Goal: Task Accomplishment & Management: Complete application form

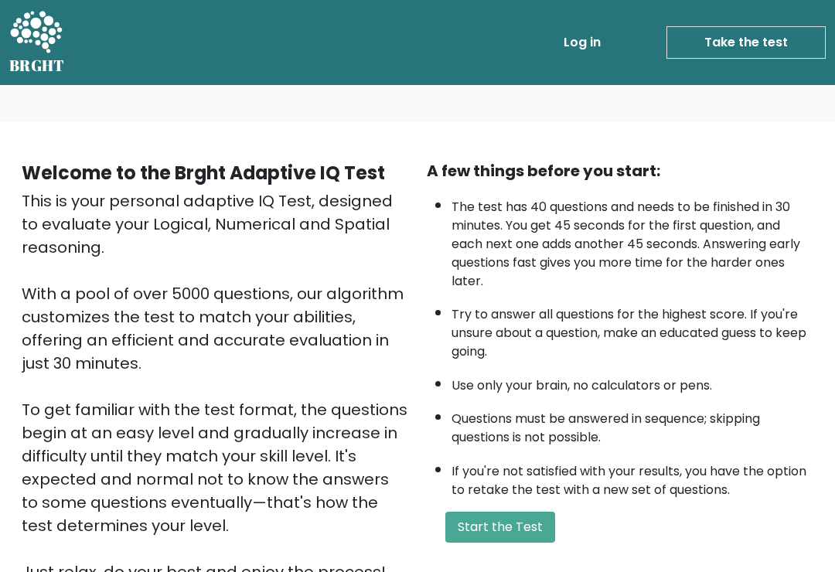
click at [540, 543] on button "Start the Test" at bounding box center [500, 527] width 110 height 31
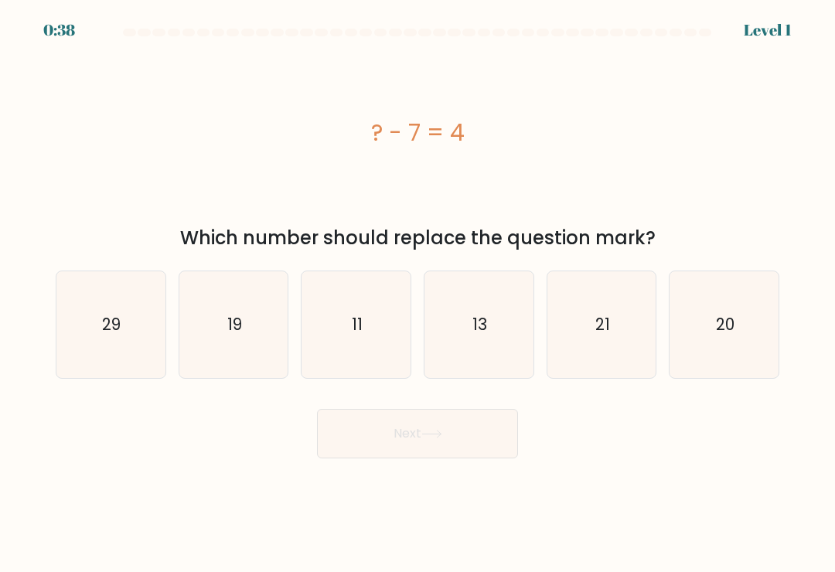
click at [380, 340] on icon "11" at bounding box center [356, 324] width 107 height 107
click at [418, 294] on input "c. 11" at bounding box center [418, 290] width 1 height 8
radio input "true"
click at [467, 442] on button "Next" at bounding box center [417, 433] width 201 height 49
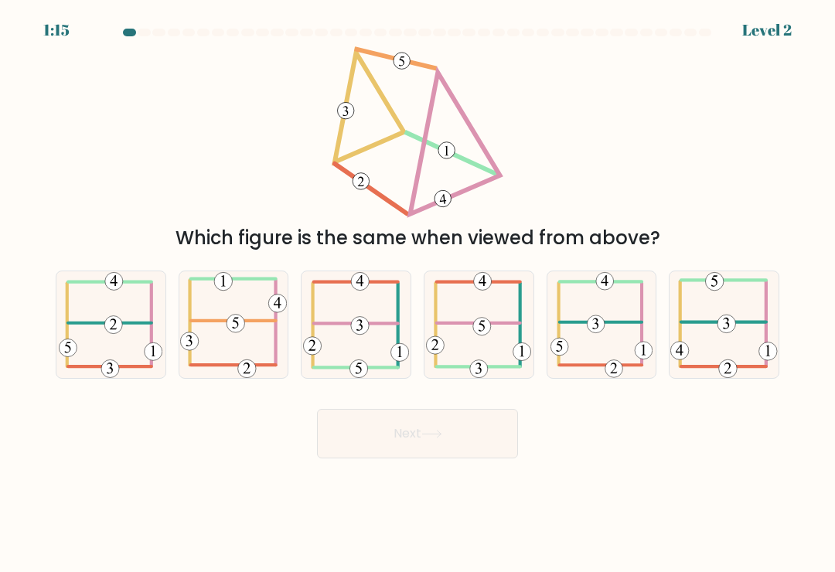
click at [234, 341] on icon at bounding box center [233, 324] width 107 height 107
click at [418, 294] on input "b." at bounding box center [418, 290] width 1 height 8
radio input "true"
click at [425, 430] on button "Next" at bounding box center [417, 433] width 201 height 49
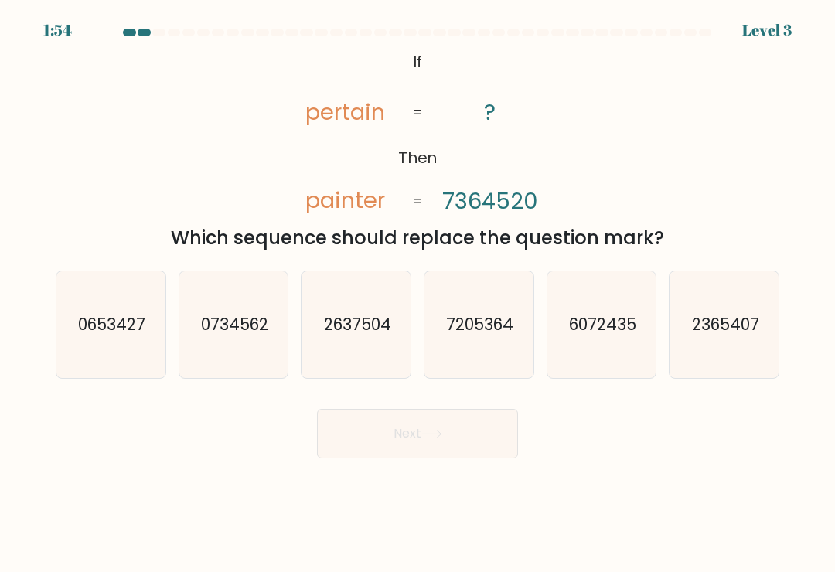
click at [486, 360] on icon "7205364" at bounding box center [478, 324] width 107 height 107
click at [418, 294] on input "d. 7205364" at bounding box center [418, 290] width 1 height 8
radio input "true"
click at [476, 438] on button "Next" at bounding box center [417, 433] width 201 height 49
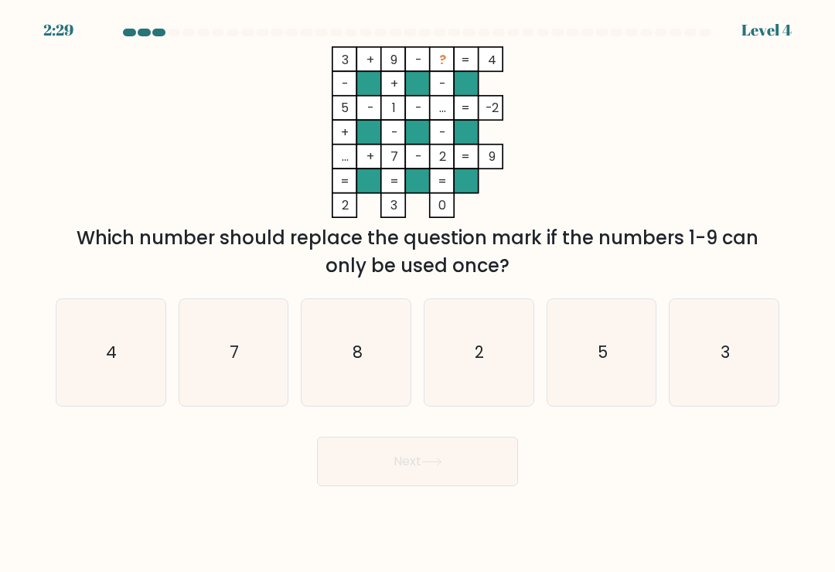
click at [393, 360] on icon "8" at bounding box center [356, 352] width 107 height 107
click at [418, 294] on input "c. 8" at bounding box center [418, 290] width 1 height 8
radio input "true"
click at [461, 458] on button "Next" at bounding box center [417, 461] width 201 height 49
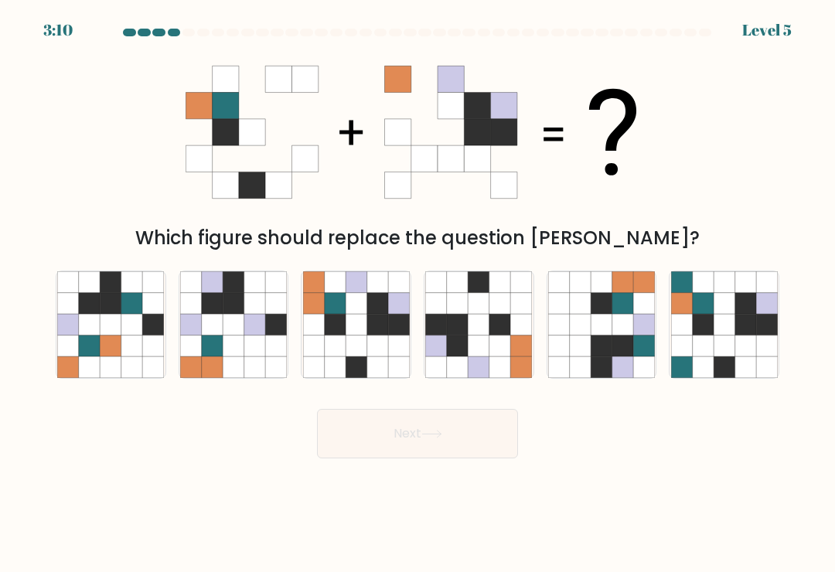
click at [715, 335] on icon at bounding box center [724, 324] width 21 height 21
click at [418, 294] on input "f." at bounding box center [418, 290] width 1 height 8
radio input "true"
click at [371, 345] on icon at bounding box center [377, 346] width 21 height 21
click at [418, 294] on input "c." at bounding box center [418, 290] width 1 height 8
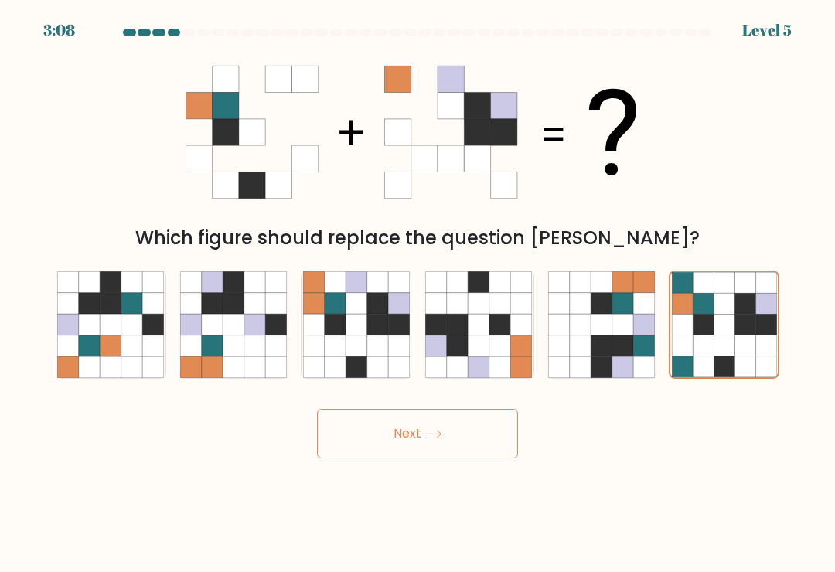
radio input "true"
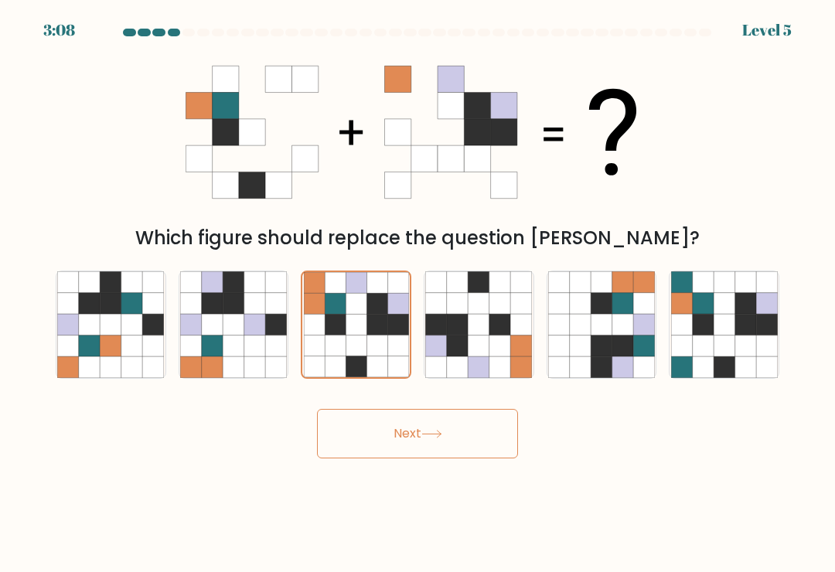
click at [455, 442] on button "Next" at bounding box center [417, 433] width 201 height 49
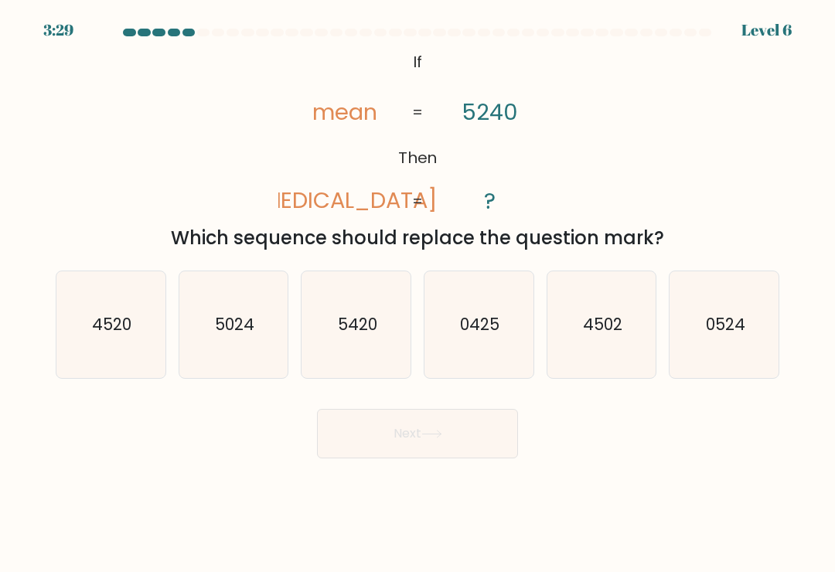
click at [134, 361] on icon "4520" at bounding box center [110, 324] width 107 height 107
click at [418, 294] on input "a. 4520" at bounding box center [418, 290] width 1 height 8
radio input "true"
click at [442, 438] on icon at bounding box center [431, 434] width 21 height 9
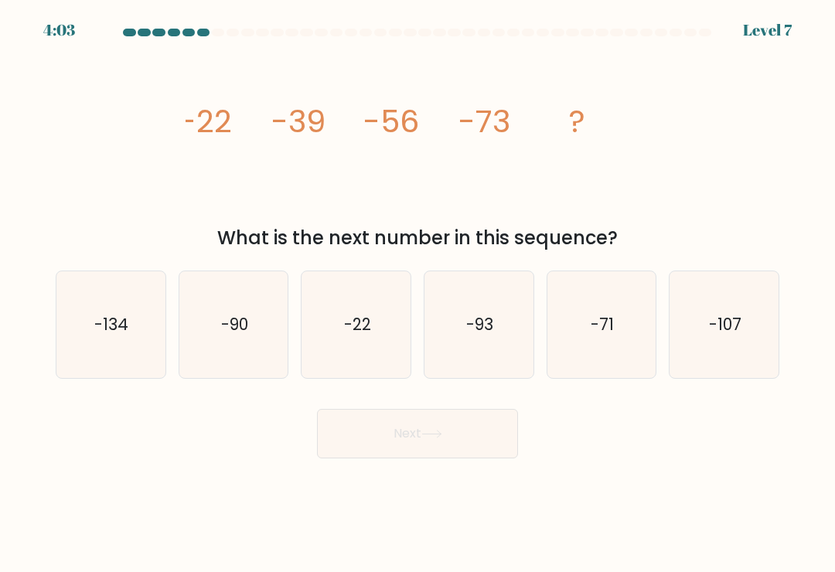
click at [715, 359] on icon "-107" at bounding box center [724, 324] width 107 height 107
click at [418, 294] on input "f. -107" at bounding box center [418, 290] width 1 height 8
radio input "true"
click at [463, 438] on button "Next" at bounding box center [417, 433] width 201 height 49
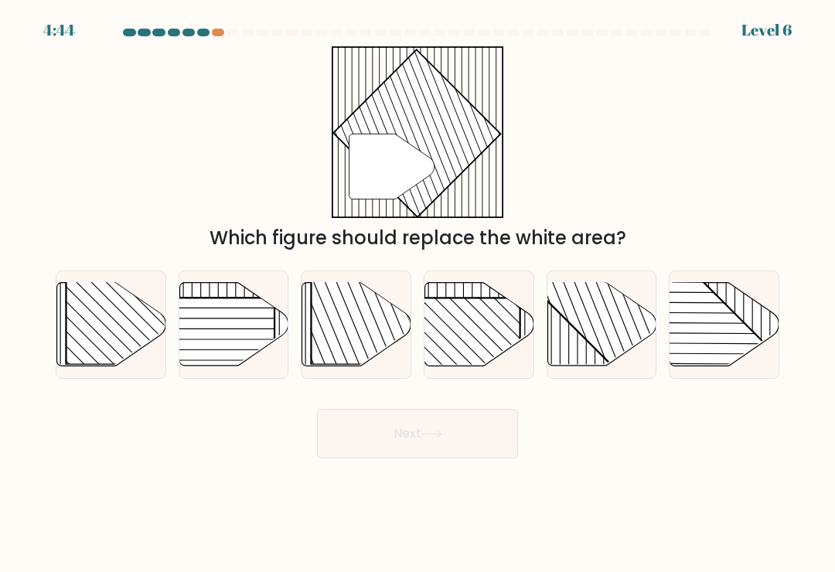
click at [597, 353] on rect at bounding box center [633, 282] width 213 height 213
click at [418, 294] on input "e." at bounding box center [418, 290] width 1 height 8
radio input "true"
click at [451, 441] on button "Next" at bounding box center [417, 433] width 201 height 49
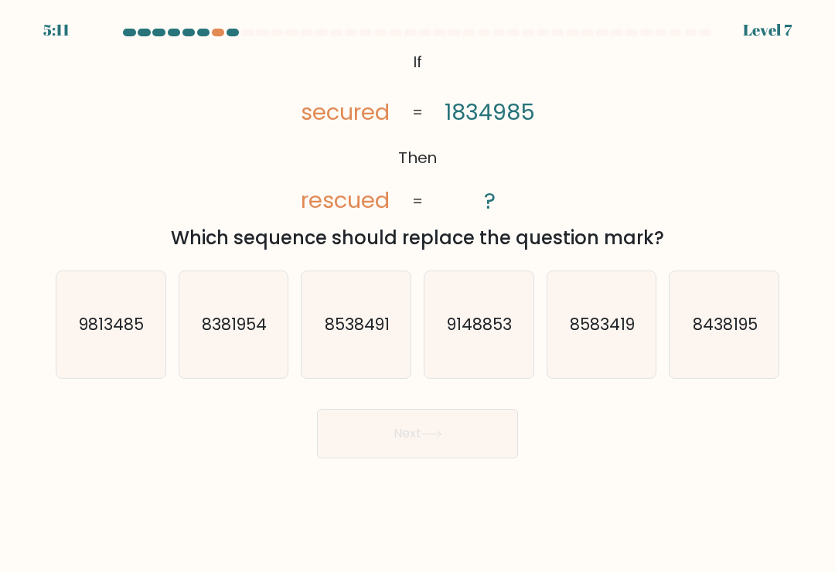
click at [98, 363] on icon "9813485" at bounding box center [110, 324] width 107 height 107
click at [418, 294] on input "a. 9813485" at bounding box center [418, 290] width 1 height 8
radio input "true"
click at [422, 435] on button "Next" at bounding box center [417, 433] width 201 height 49
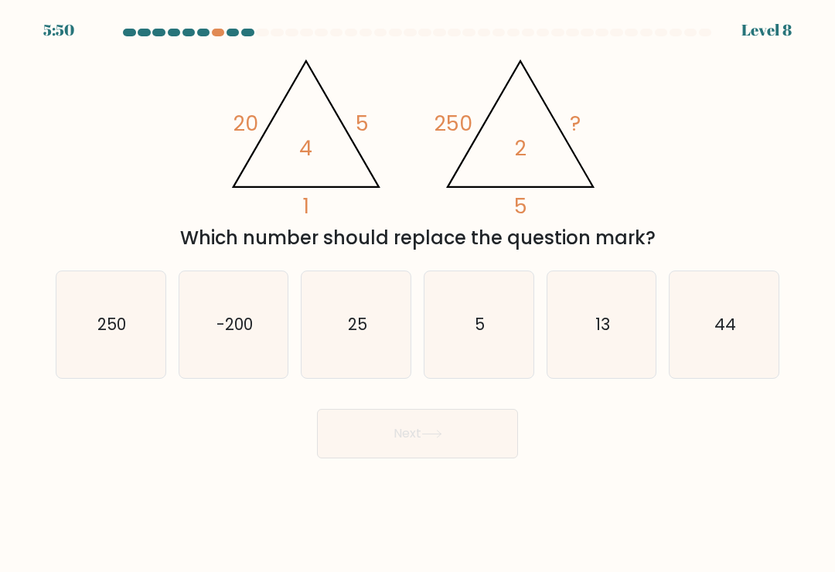
click at [270, 322] on icon "-200" at bounding box center [233, 324] width 107 height 107
click at [418, 294] on input "b. -200" at bounding box center [418, 290] width 1 height 8
radio input "true"
click at [456, 442] on button "Next" at bounding box center [417, 433] width 201 height 49
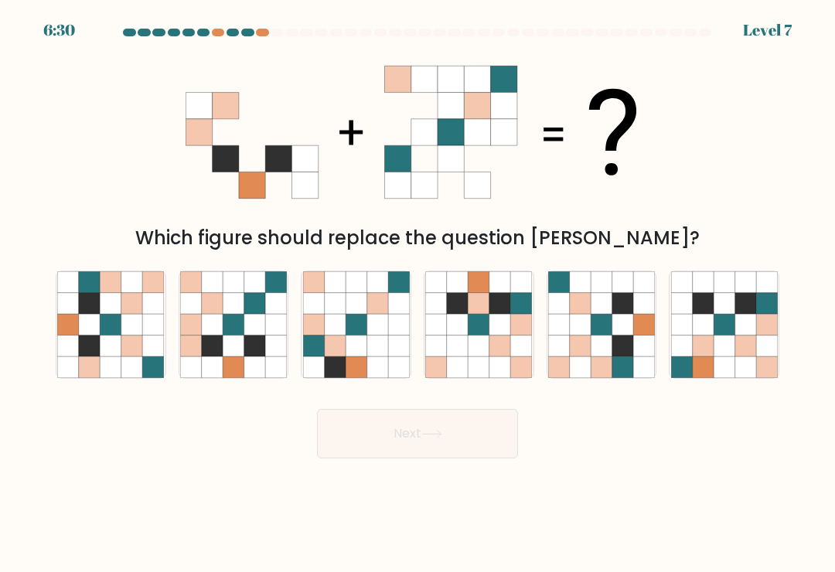
click at [257, 345] on icon at bounding box center [254, 346] width 21 height 21
click at [418, 294] on input "b." at bounding box center [418, 290] width 1 height 8
radio input "true"
click at [375, 344] on icon at bounding box center [377, 346] width 21 height 21
click at [418, 294] on input "c." at bounding box center [418, 290] width 1 height 8
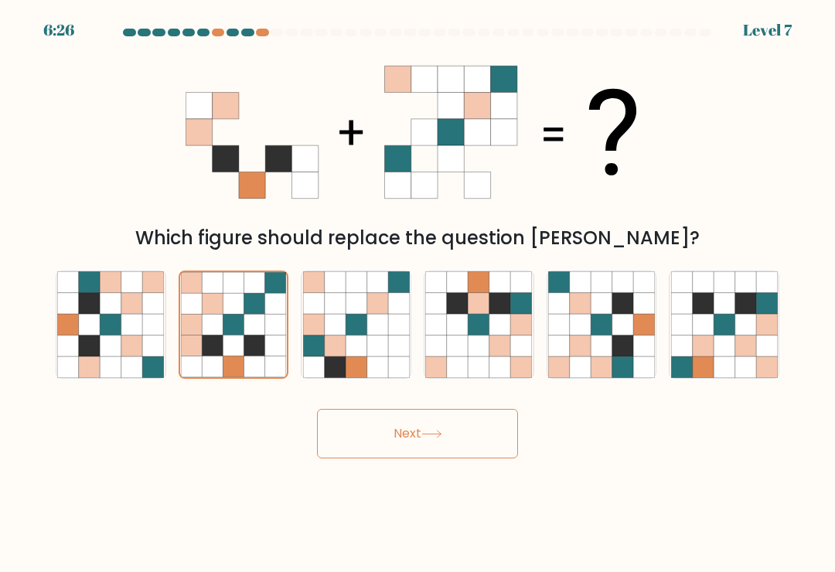
radio input "true"
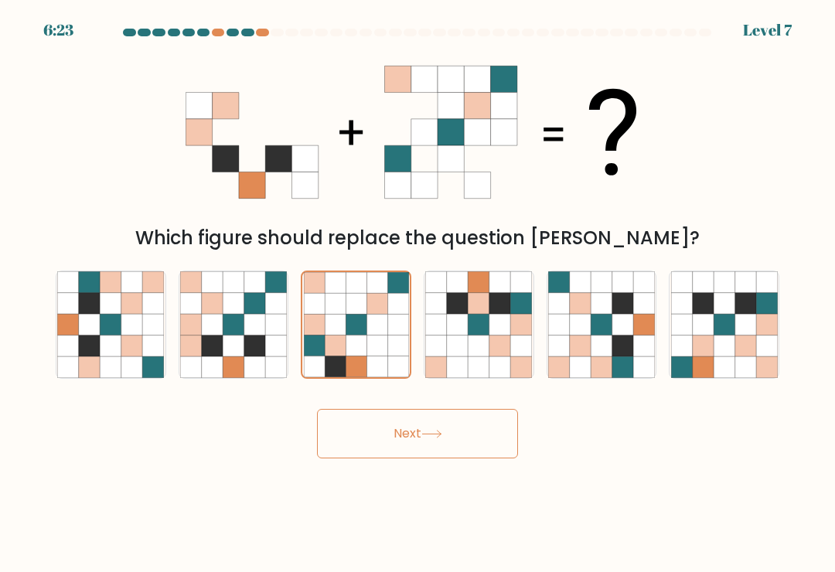
click at [442, 438] on icon at bounding box center [431, 434] width 21 height 9
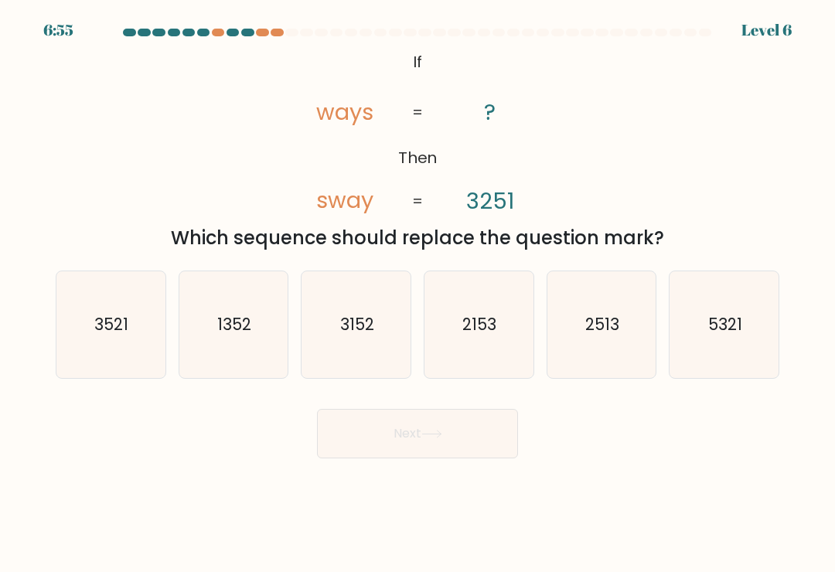
click at [594, 352] on icon "2513" at bounding box center [601, 324] width 107 height 107
click at [418, 294] on input "e. 2513" at bounding box center [418, 290] width 1 height 8
radio input "true"
click at [459, 445] on button "Next" at bounding box center [417, 433] width 201 height 49
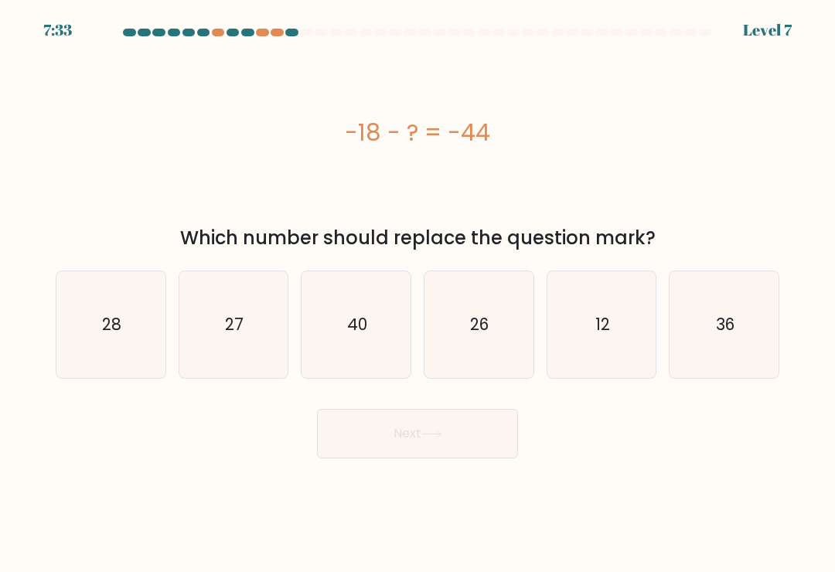
click at [389, 351] on icon "40" at bounding box center [356, 324] width 107 height 107
click at [418, 294] on input "c. 40" at bounding box center [418, 290] width 1 height 8
radio input "true"
click at [749, 347] on icon "36" at bounding box center [724, 324] width 107 height 107
click at [418, 294] on input "f. 36" at bounding box center [418, 290] width 1 height 8
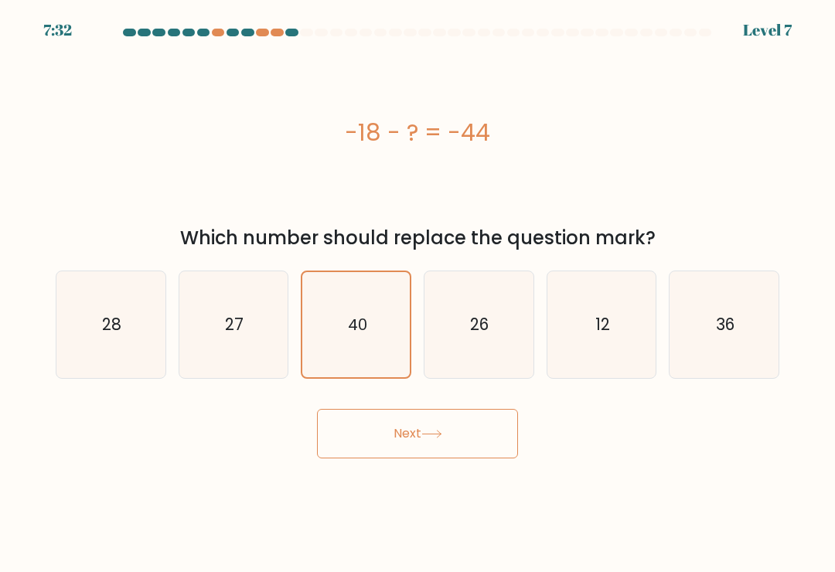
radio input "true"
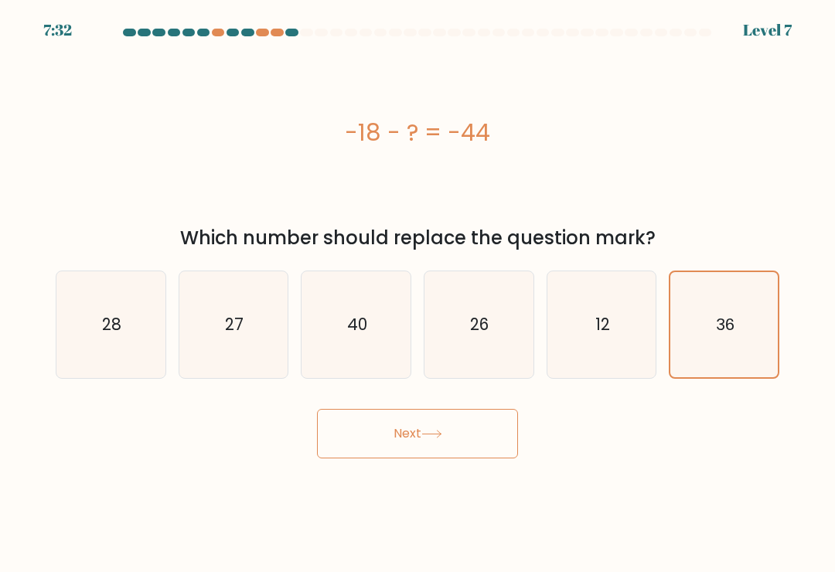
click at [467, 439] on button "Next" at bounding box center [417, 433] width 201 height 49
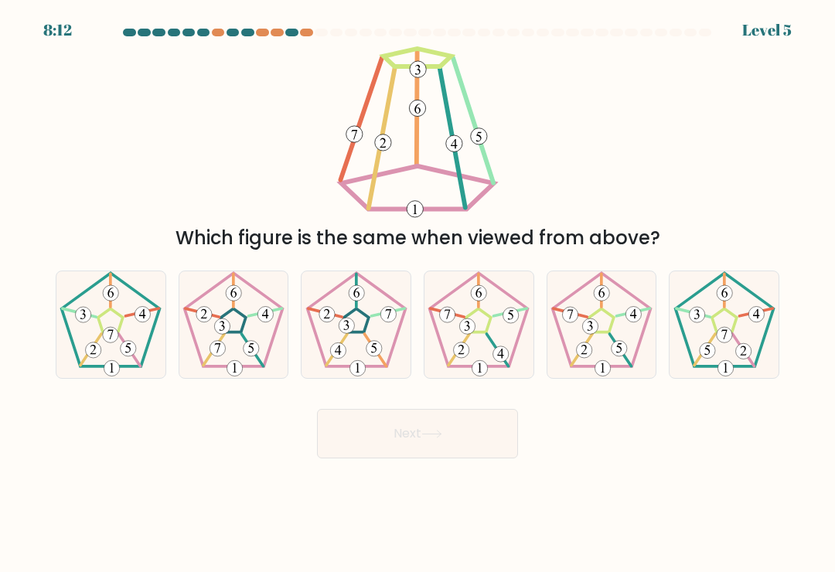
click at [485, 332] on 231 at bounding box center [478, 320] width 25 height 23
click at [418, 294] on input "d." at bounding box center [418, 290] width 1 height 8
radio input "true"
click at [450, 433] on button "Next" at bounding box center [417, 433] width 201 height 49
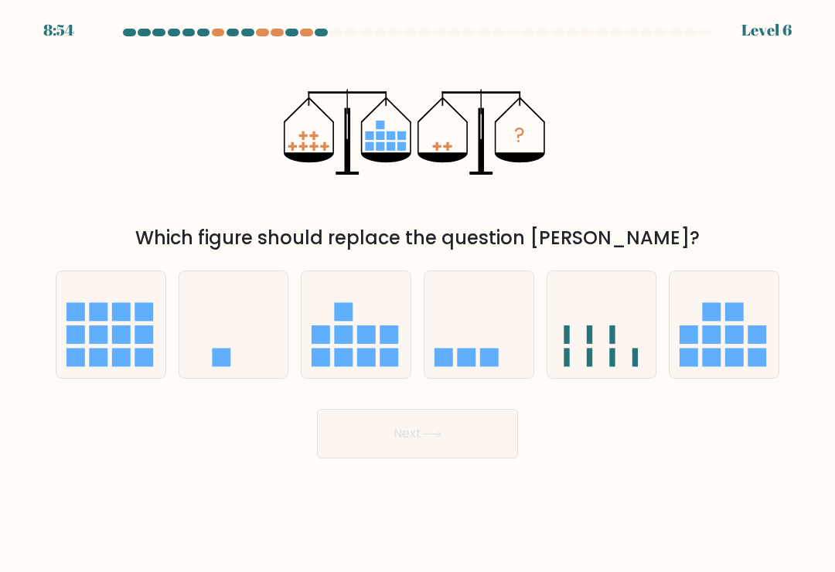
click at [468, 363] on rect at bounding box center [467, 358] width 19 height 19
click at [418, 294] on input "d." at bounding box center [418, 290] width 1 height 8
radio input "true"
click at [479, 435] on button "Next" at bounding box center [417, 433] width 201 height 49
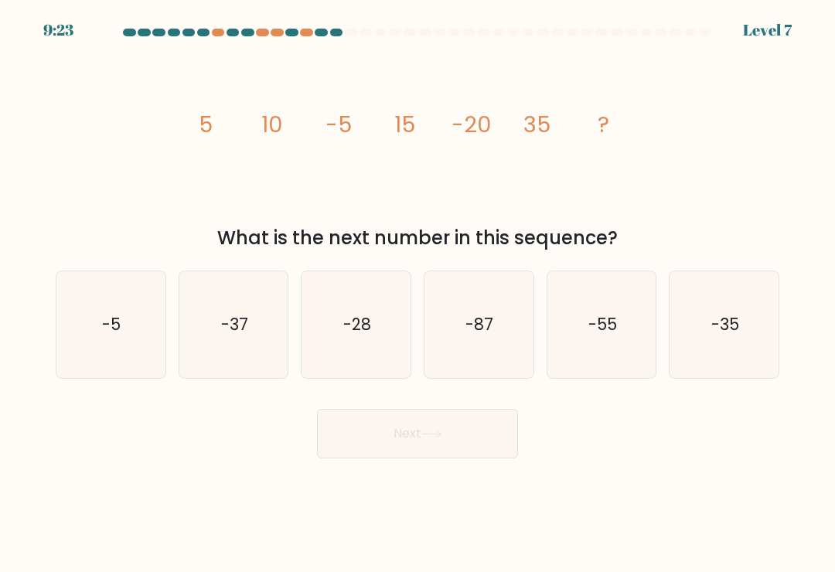
click at [602, 335] on text "-55" at bounding box center [603, 324] width 29 height 22
click at [418, 294] on input "e. -55" at bounding box center [418, 290] width 1 height 8
radio input "true"
click at [478, 452] on button "Next" at bounding box center [417, 433] width 201 height 49
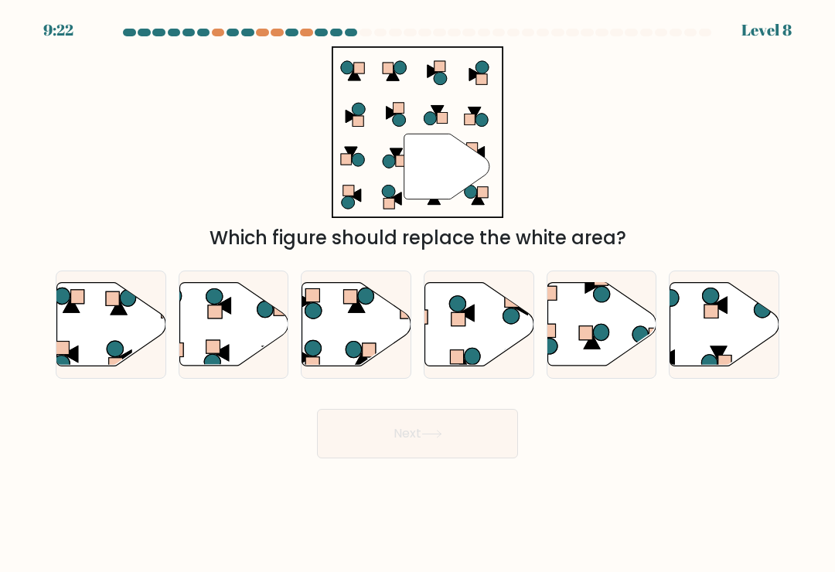
click at [461, 442] on button "Next" at bounding box center [417, 433] width 201 height 49
click at [251, 358] on icon at bounding box center [233, 325] width 109 height 84
click at [418, 294] on input "b." at bounding box center [418, 290] width 1 height 8
radio input "true"
click at [743, 342] on icon at bounding box center [725, 325] width 109 height 84
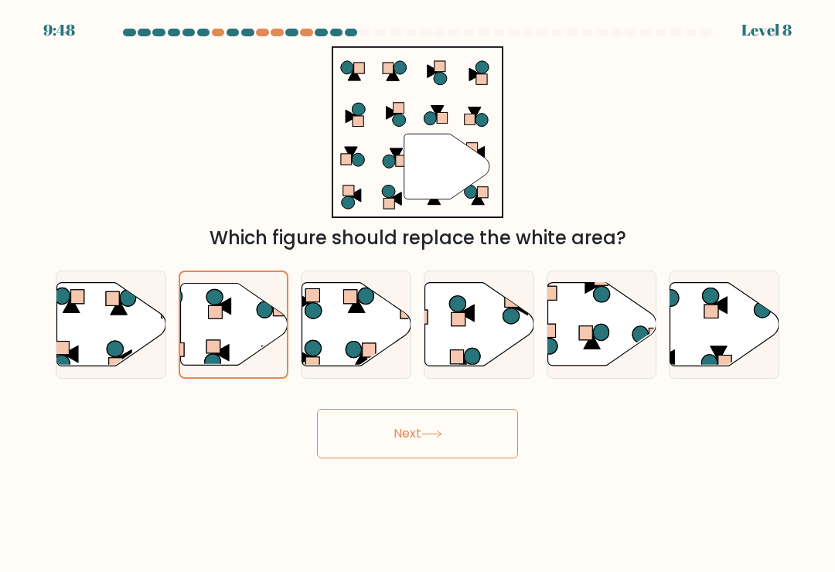
click at [418, 294] on input "f." at bounding box center [418, 290] width 1 height 8
radio input "true"
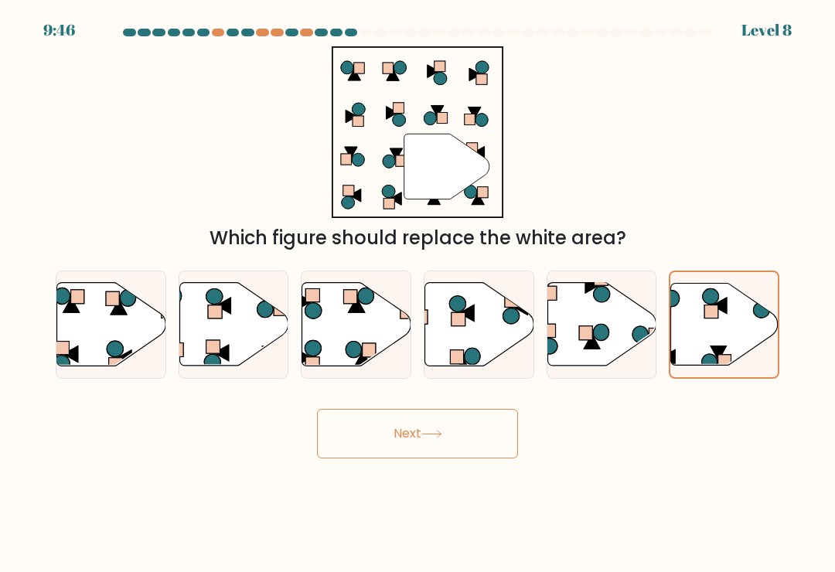
click at [500, 336] on icon at bounding box center [479, 325] width 109 height 84
click at [418, 294] on input "d." at bounding box center [418, 290] width 1 height 8
radio input "true"
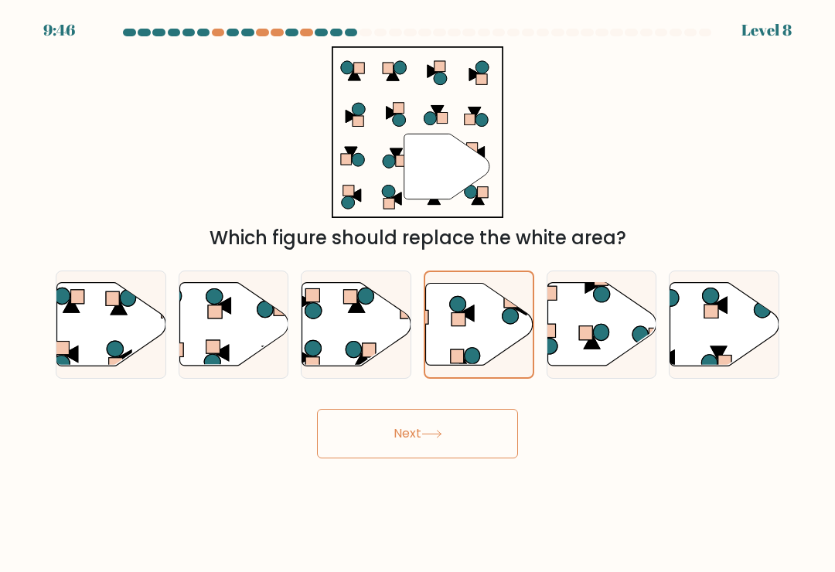
click at [458, 459] on button "Next" at bounding box center [417, 433] width 201 height 49
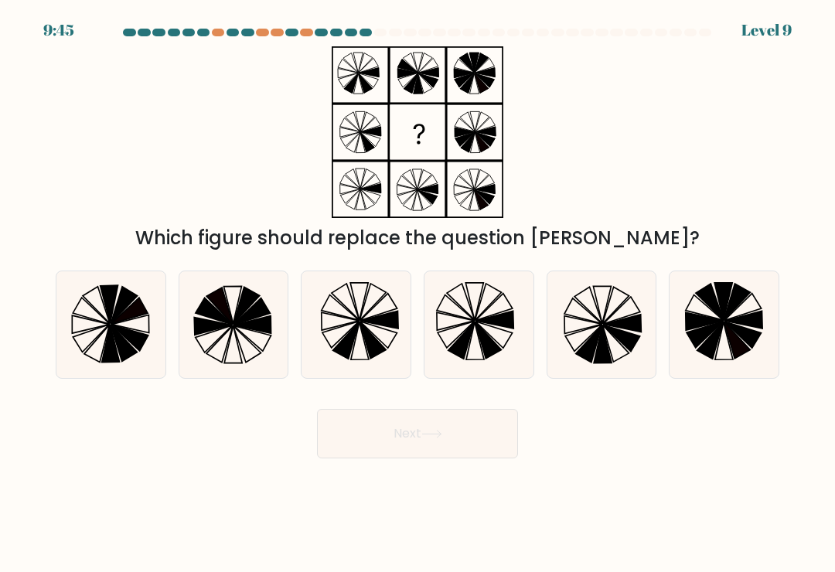
click at [444, 430] on button "Next" at bounding box center [417, 433] width 201 height 49
click at [598, 345] on icon at bounding box center [589, 344] width 26 height 37
click at [418, 294] on input "e." at bounding box center [418, 290] width 1 height 8
radio input "true"
click at [460, 438] on button "Next" at bounding box center [417, 433] width 201 height 49
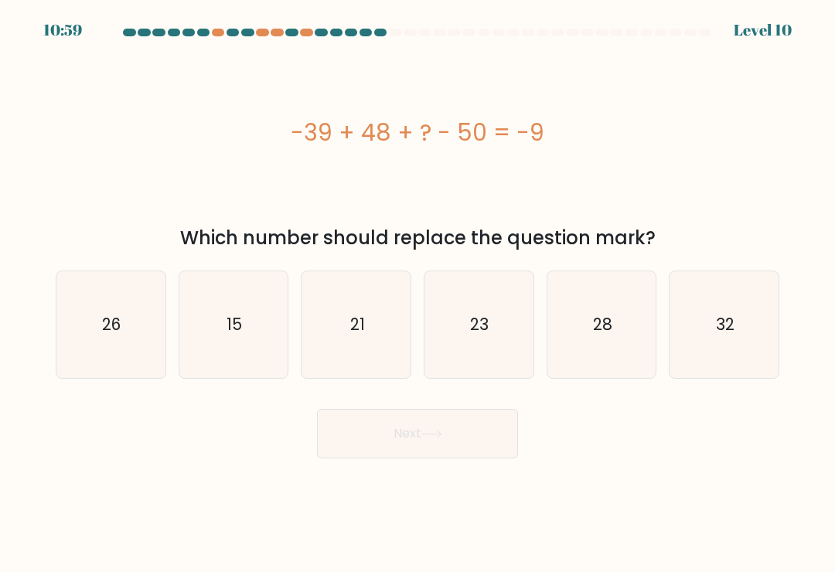
click at [240, 326] on text "15" at bounding box center [234, 324] width 15 height 22
click at [418, 294] on input "b. 15" at bounding box center [418, 290] width 1 height 8
radio input "true"
click at [484, 442] on button "Next" at bounding box center [417, 433] width 201 height 49
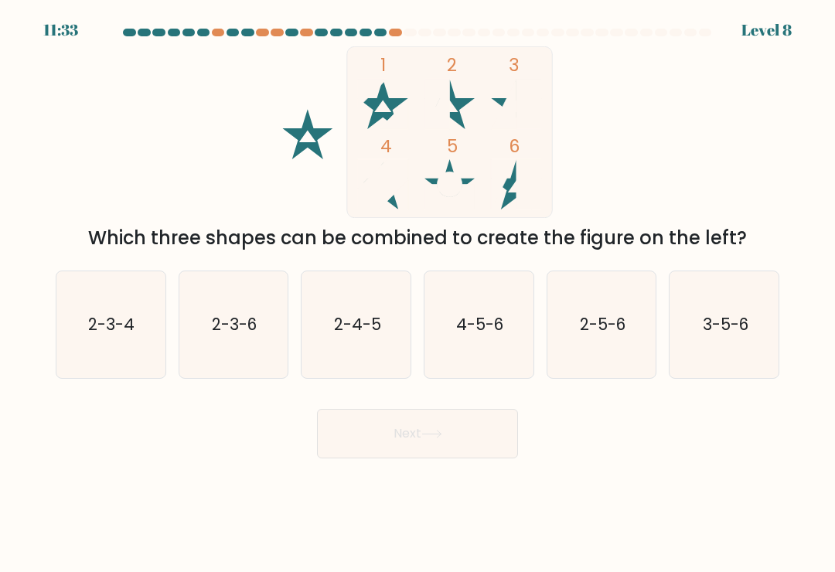
click at [254, 358] on icon "2-3-6" at bounding box center [233, 324] width 107 height 107
click at [418, 294] on input "b. 2-3-6" at bounding box center [418, 290] width 1 height 8
radio input "true"
click at [464, 443] on button "Next" at bounding box center [417, 433] width 201 height 49
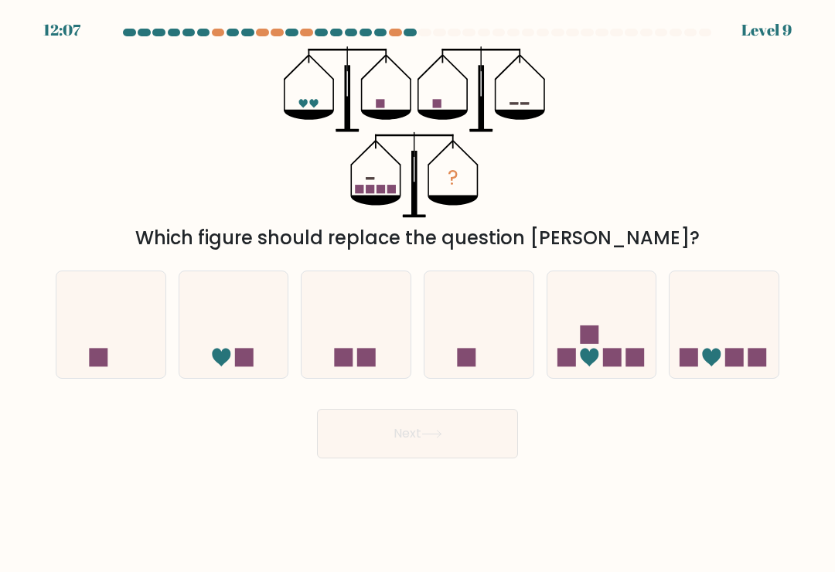
click at [580, 322] on icon at bounding box center [602, 325] width 109 height 90
click at [418, 294] on input "e." at bounding box center [418, 290] width 1 height 8
radio input "true"
click at [476, 447] on button "Next" at bounding box center [417, 433] width 201 height 49
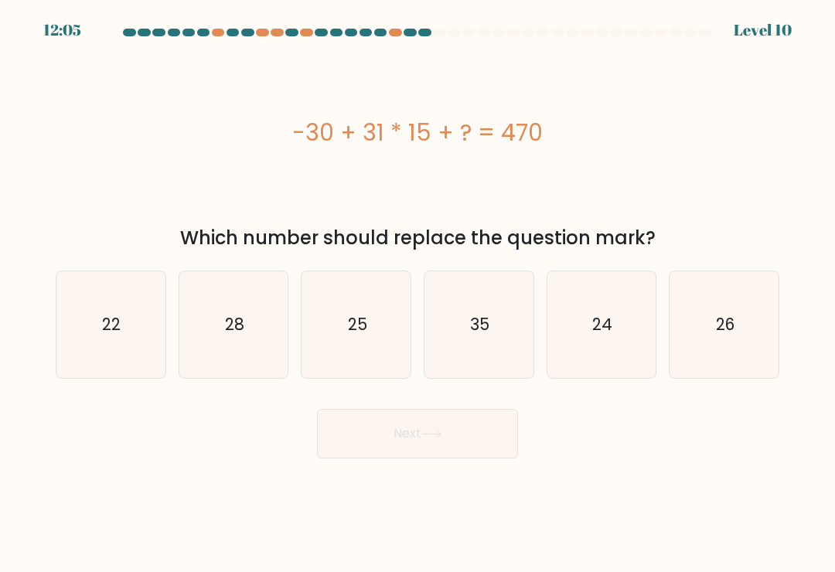
click at [482, 438] on button "Next" at bounding box center [417, 433] width 201 height 49
click at [497, 353] on icon "35" at bounding box center [478, 324] width 107 height 107
click at [418, 294] on input "d. 35" at bounding box center [418, 290] width 1 height 8
radio input "true"
click at [485, 445] on button "Next" at bounding box center [417, 433] width 201 height 49
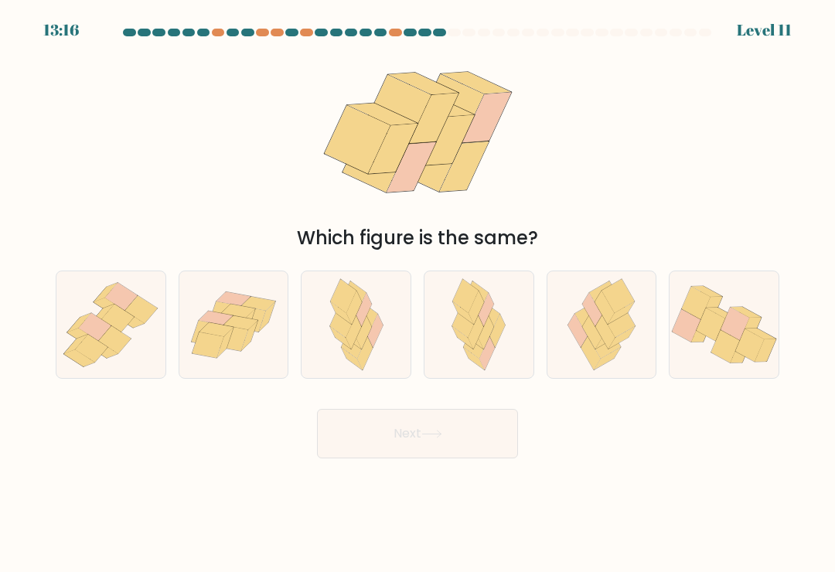
click at [497, 357] on icon at bounding box center [479, 324] width 70 height 107
click at [418, 294] on input "d." at bounding box center [418, 290] width 1 height 8
radio input "true"
click at [467, 449] on button "Next" at bounding box center [417, 433] width 201 height 49
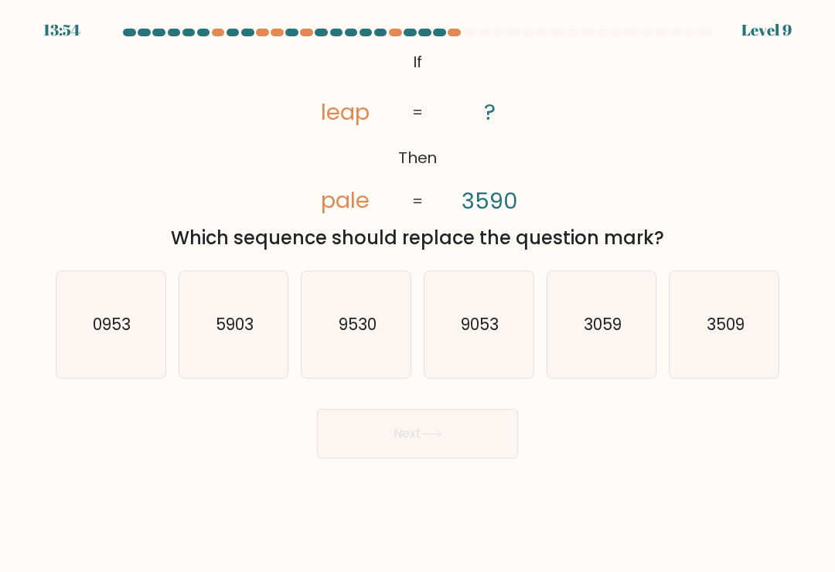
click at [127, 359] on icon "0953" at bounding box center [110, 324] width 107 height 107
click at [418, 294] on input "a. 0953" at bounding box center [418, 290] width 1 height 8
radio input "true"
click at [418, 443] on button "Next" at bounding box center [417, 433] width 201 height 49
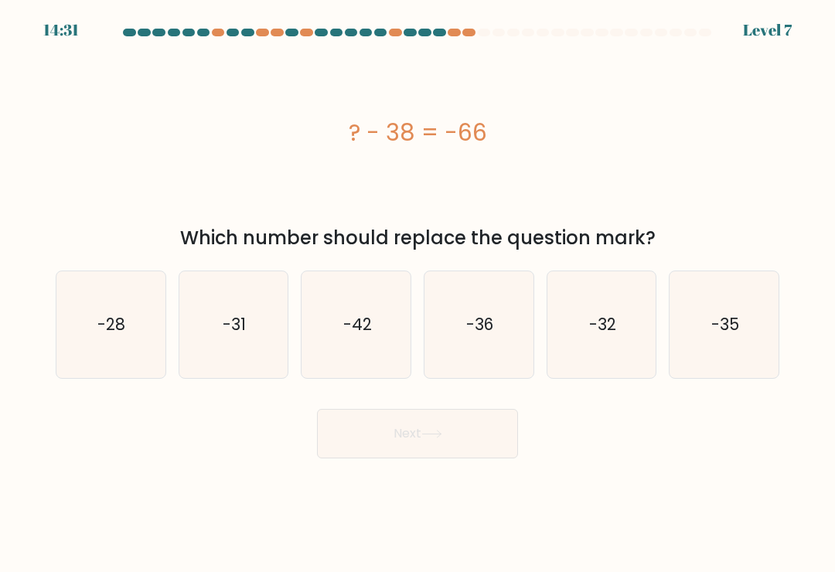
click at [118, 354] on icon "-28" at bounding box center [110, 324] width 107 height 107
click at [418, 294] on input "a. -28" at bounding box center [418, 290] width 1 height 8
radio input "true"
click at [463, 440] on button "Next" at bounding box center [417, 433] width 201 height 49
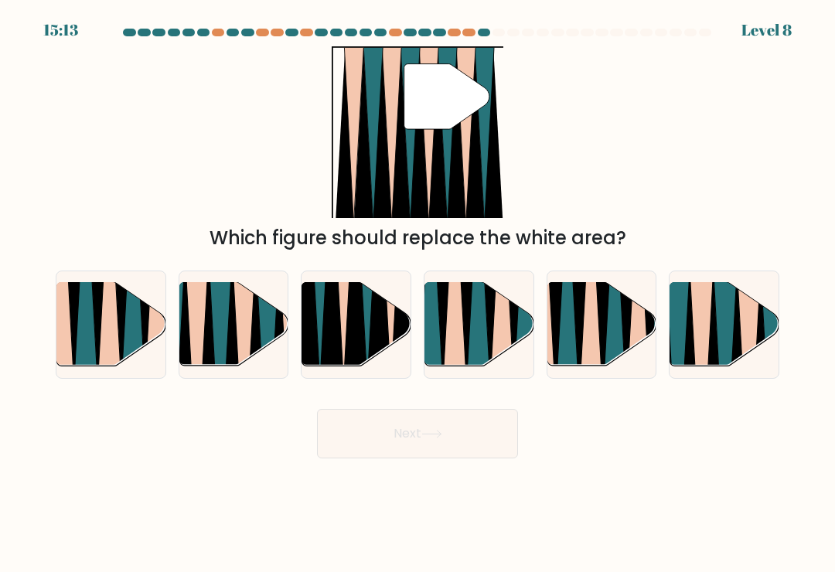
click at [717, 334] on icon at bounding box center [725, 370] width 25 height 218
click at [418, 294] on input "f." at bounding box center [418, 290] width 1 height 8
radio input "true"
click at [482, 445] on button "Next" at bounding box center [417, 433] width 201 height 49
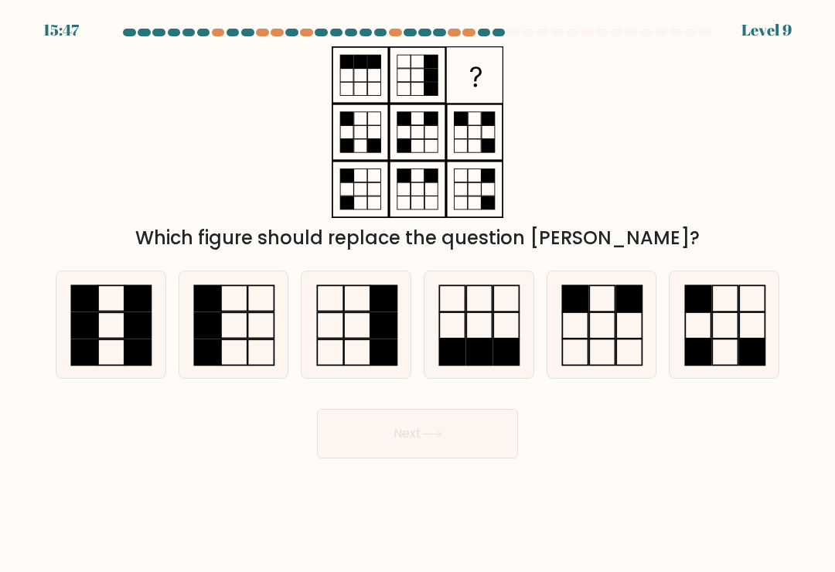
click at [473, 353] on rect at bounding box center [480, 353] width 26 height 26
click at [418, 294] on input "d." at bounding box center [418, 290] width 1 height 8
radio input "true"
click at [459, 448] on button "Next" at bounding box center [417, 433] width 201 height 49
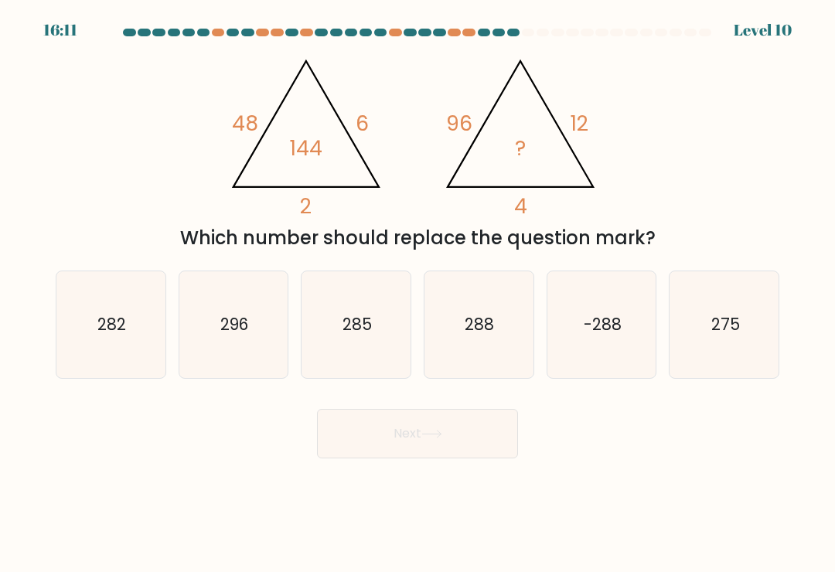
click at [138, 370] on icon "282" at bounding box center [110, 324] width 107 height 107
click at [418, 294] on input "a. 282" at bounding box center [418, 290] width 1 height 8
radio input "true"
click at [435, 438] on icon at bounding box center [431, 434] width 21 height 9
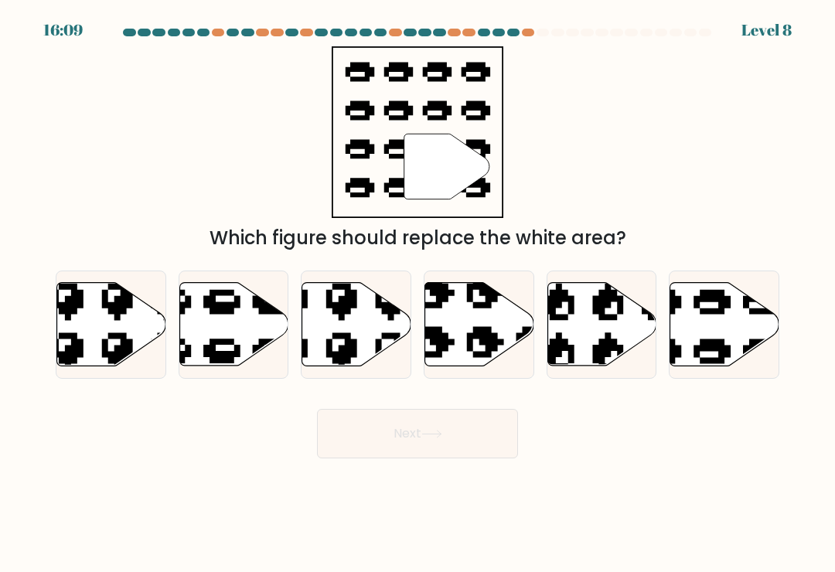
click at [442, 438] on icon at bounding box center [431, 434] width 21 height 9
click at [739, 352] on icon at bounding box center [725, 325] width 109 height 84
click at [418, 294] on input "f." at bounding box center [418, 290] width 1 height 8
radio input "true"
click at [467, 458] on button "Next" at bounding box center [417, 433] width 201 height 49
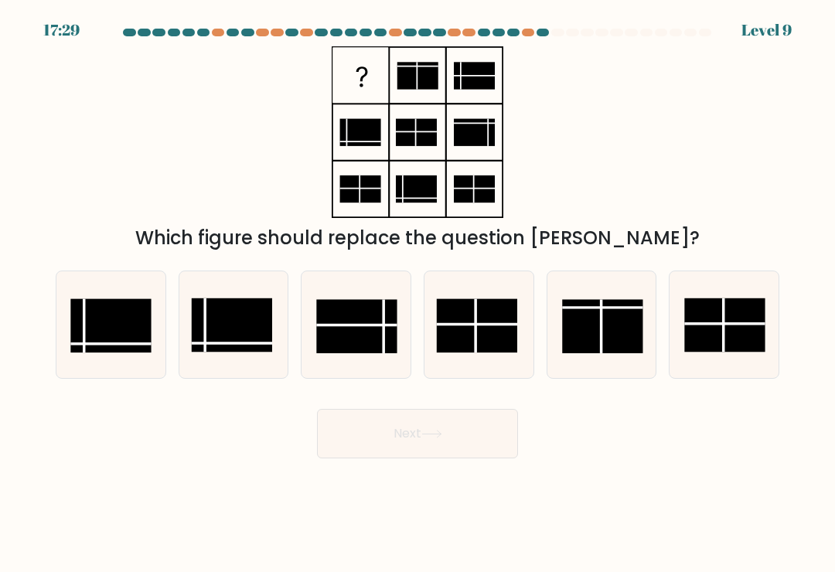
click at [131, 353] on rect at bounding box center [111, 325] width 80 height 53
click at [418, 294] on input "a." at bounding box center [418, 290] width 1 height 8
radio input "true"
click at [429, 438] on icon at bounding box center [431, 434] width 19 height 7
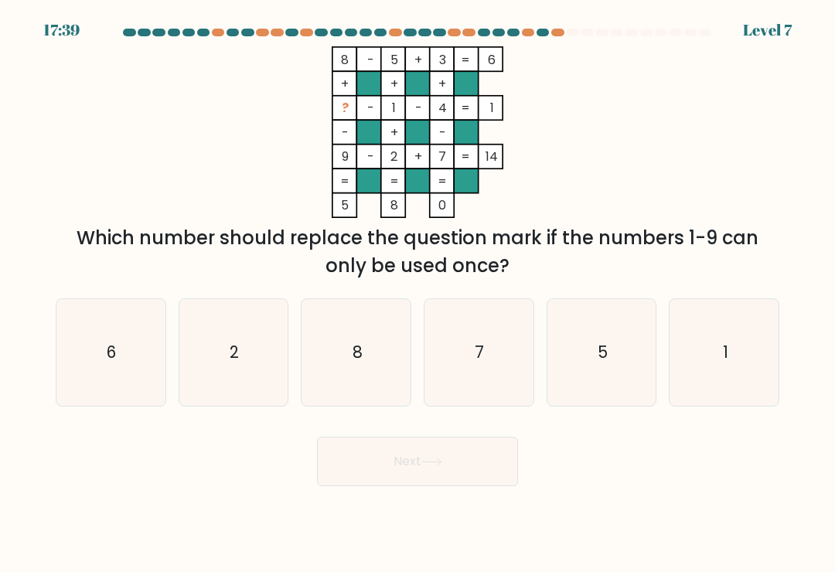
click at [595, 350] on icon "5" at bounding box center [601, 352] width 107 height 107
click at [418, 294] on input "e. 5" at bounding box center [418, 290] width 1 height 8
radio input "true"
click at [107, 356] on text "6" at bounding box center [111, 352] width 9 height 22
click at [418, 294] on input "a. 6" at bounding box center [418, 290] width 1 height 8
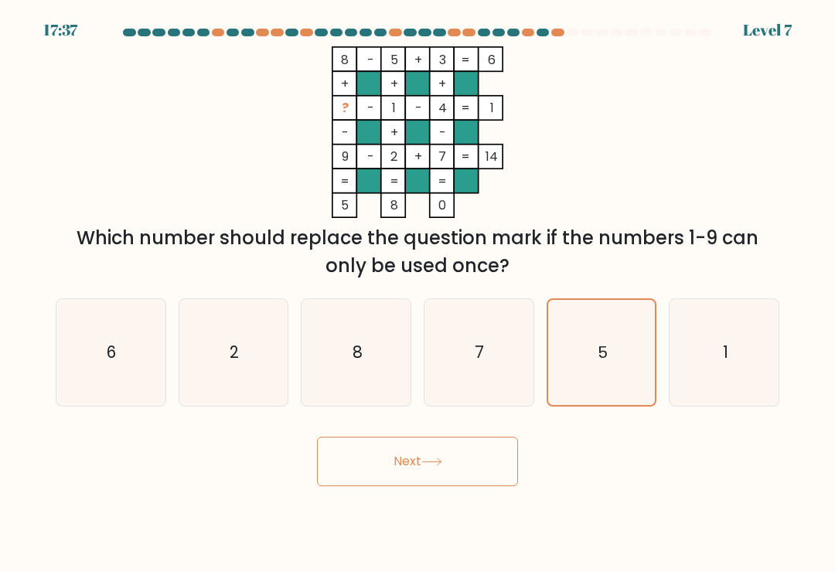
radio input "true"
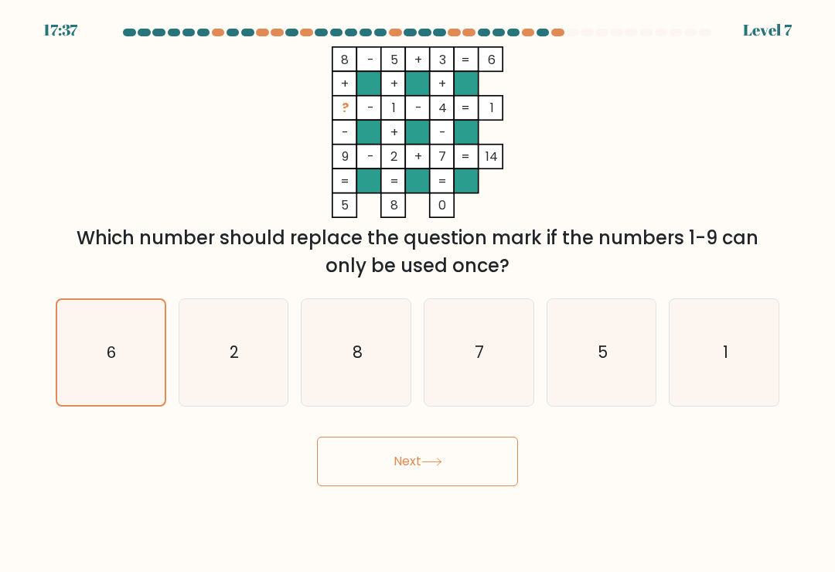
click at [442, 475] on button "Next" at bounding box center [417, 461] width 201 height 49
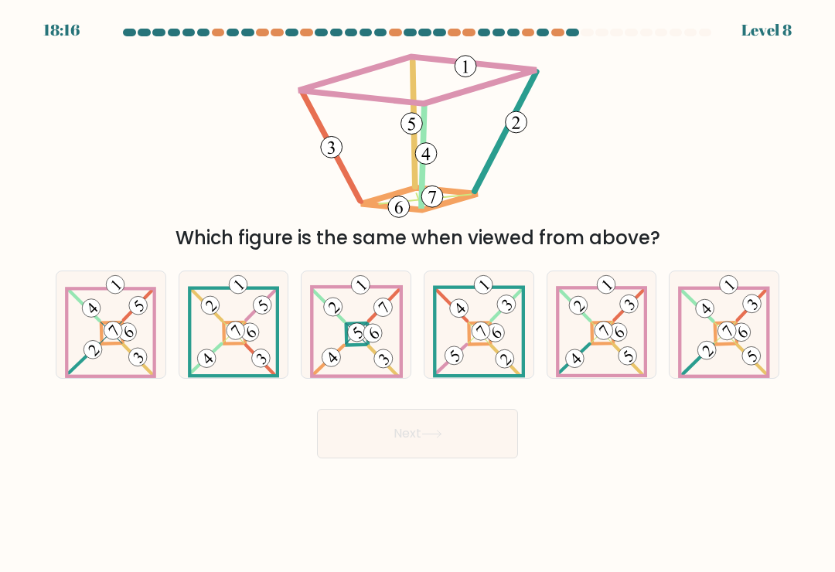
click at [613, 343] on 905 at bounding box center [619, 332] width 26 height 26
click at [418, 294] on input "e." at bounding box center [418, 290] width 1 height 8
radio input "true"
click at [473, 442] on button "Next" at bounding box center [417, 433] width 201 height 49
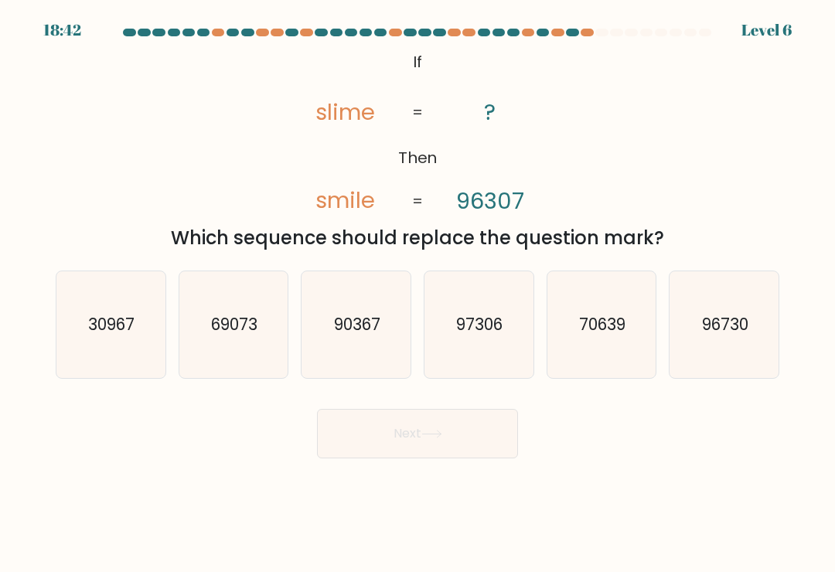
click at [350, 366] on icon "90367" at bounding box center [356, 324] width 107 height 107
click at [418, 294] on input "c. 90367" at bounding box center [418, 290] width 1 height 8
radio input "true"
click at [437, 438] on icon at bounding box center [431, 434] width 21 height 9
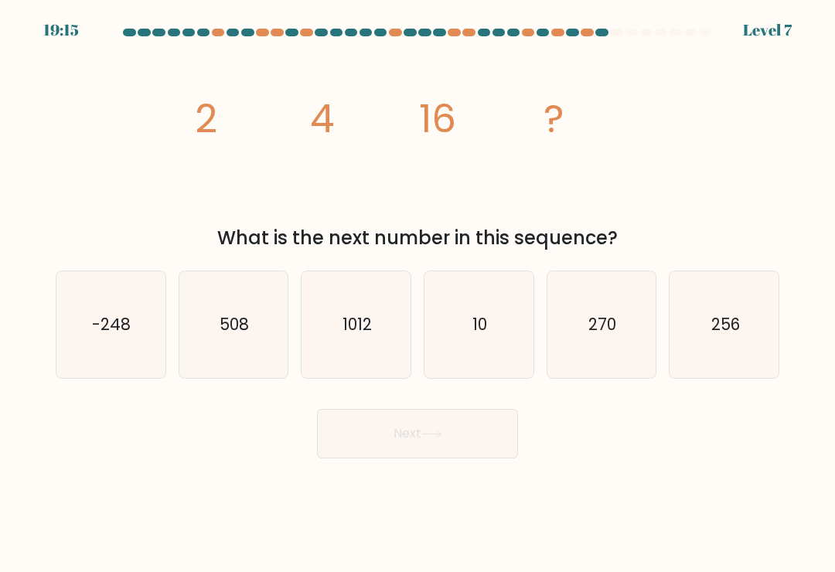
click at [507, 345] on icon "10" at bounding box center [478, 324] width 107 height 107
click at [418, 294] on input "d. 10" at bounding box center [418, 290] width 1 height 8
radio input "true"
click at [475, 458] on button "Next" at bounding box center [417, 433] width 201 height 49
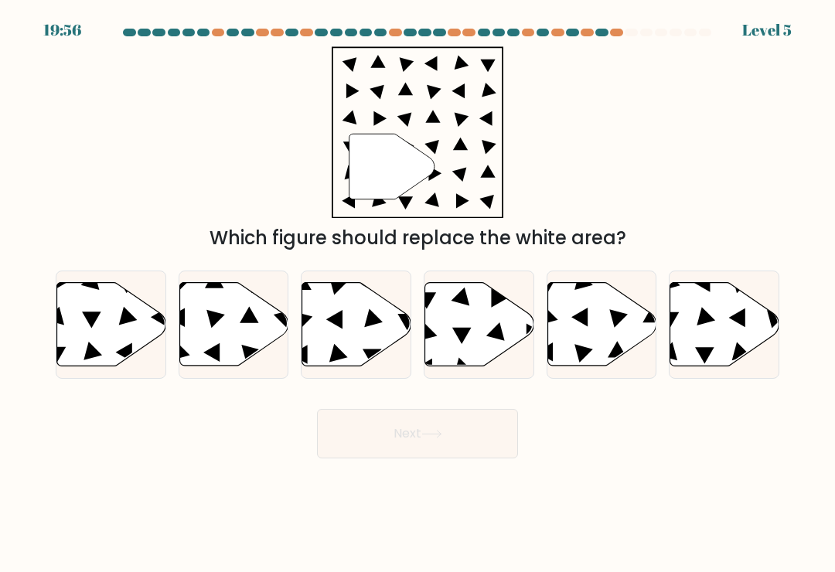
click at [507, 332] on icon at bounding box center [479, 325] width 109 height 84
click at [418, 294] on input "d." at bounding box center [418, 290] width 1 height 8
radio input "true"
click at [460, 440] on button "Next" at bounding box center [417, 433] width 201 height 49
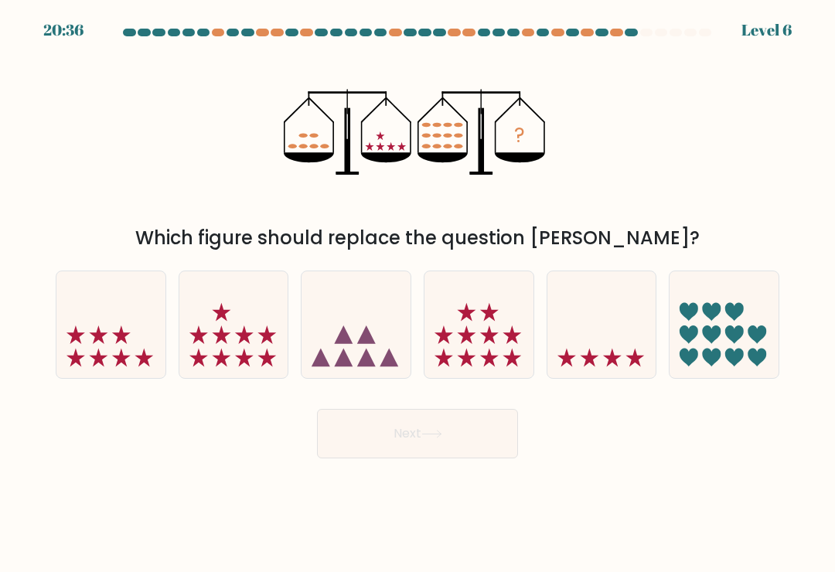
click at [469, 336] on icon at bounding box center [479, 325] width 109 height 90
click at [418, 294] on input "d." at bounding box center [418, 290] width 1 height 8
radio input "true"
click at [241, 337] on icon at bounding box center [233, 325] width 109 height 90
click at [418, 294] on input "b." at bounding box center [418, 290] width 1 height 8
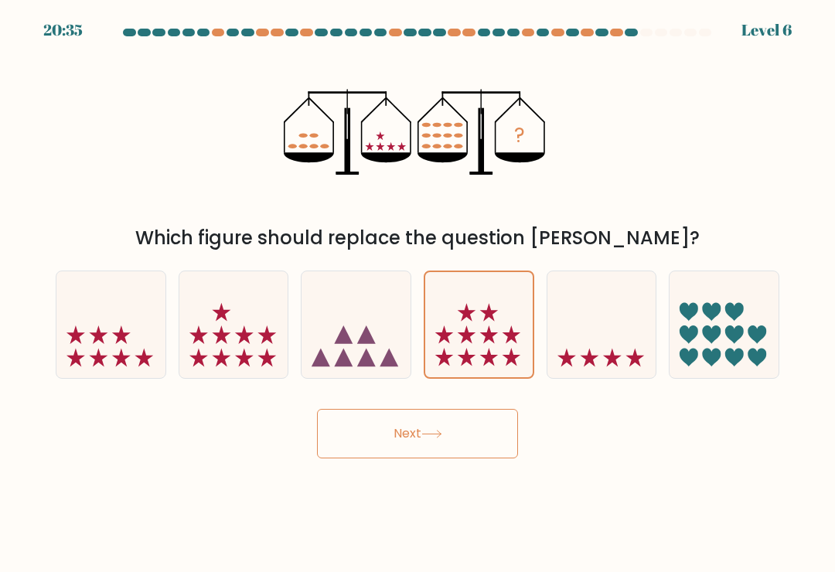
radio input "true"
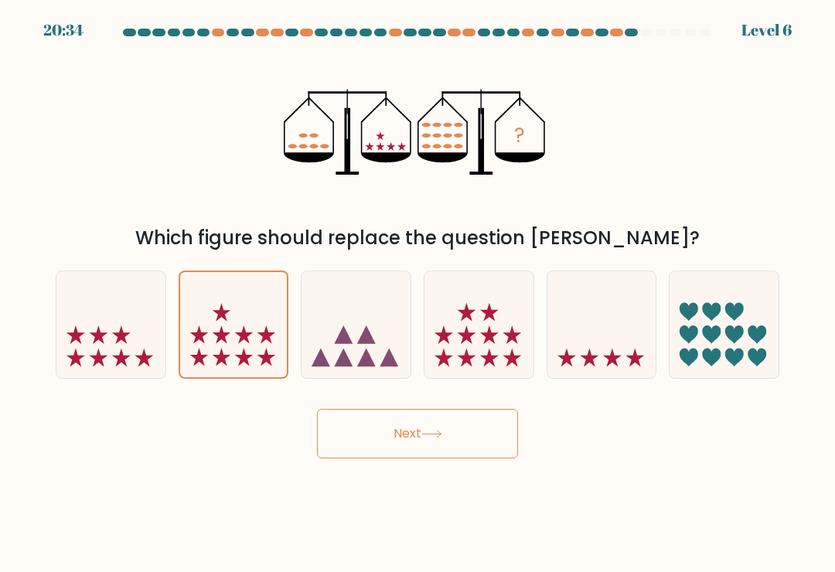
click at [454, 435] on button "Next" at bounding box center [417, 433] width 201 height 49
